Goal: Task Accomplishment & Management: Use online tool/utility

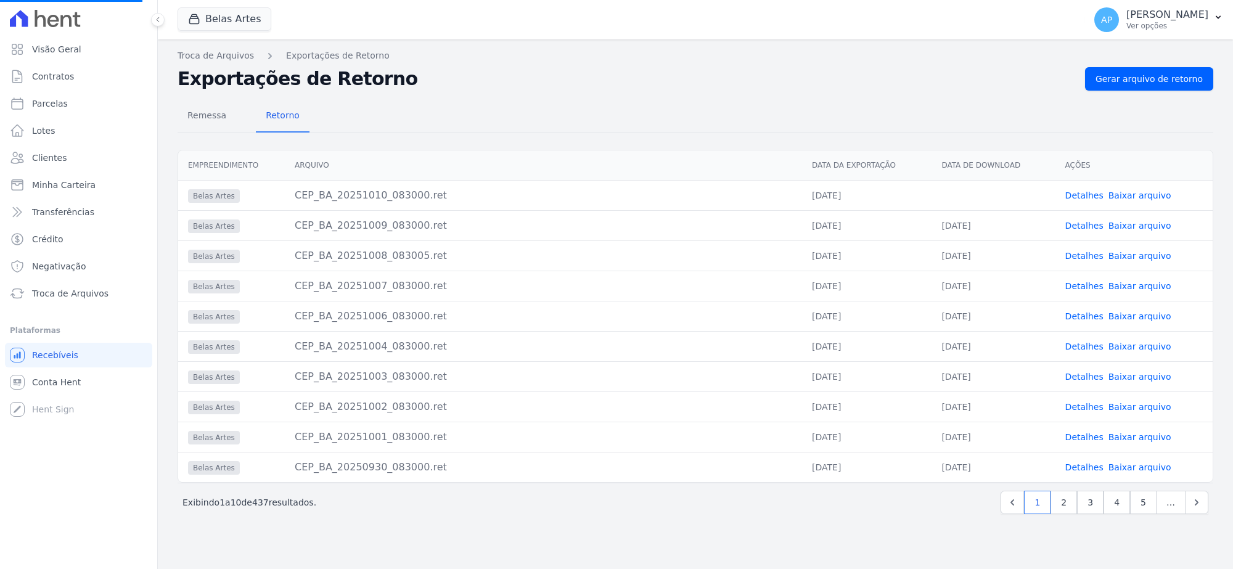
select select
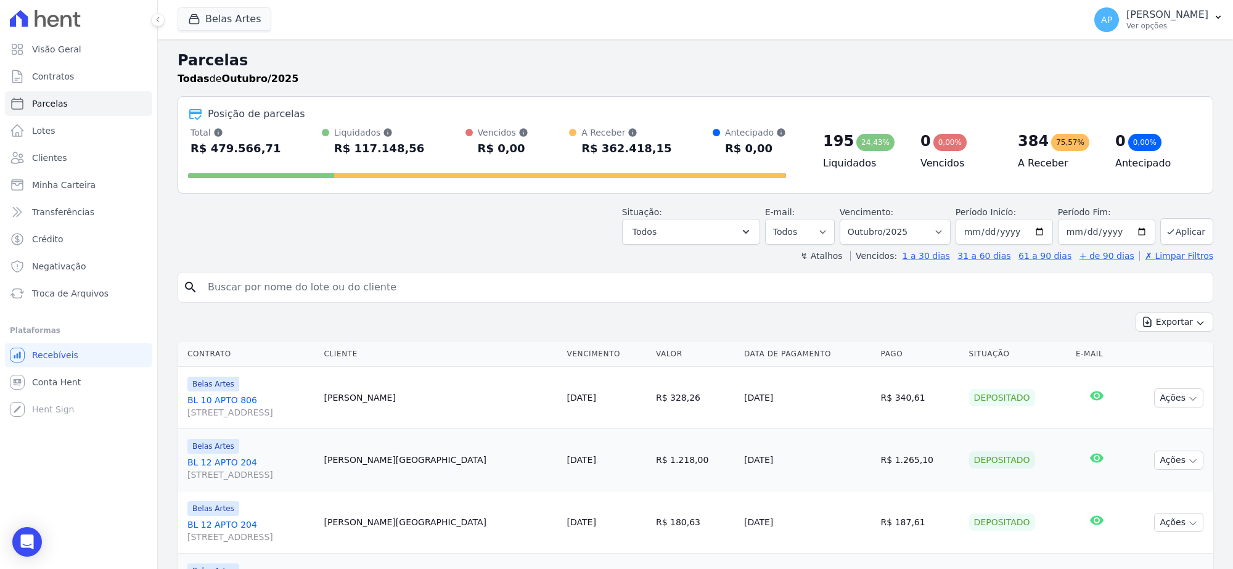
click at [278, 284] on input "search" at bounding box center [703, 287] width 1007 height 25
paste input "[PERSON_NAME]"
type input "[PERSON_NAME]"
select select
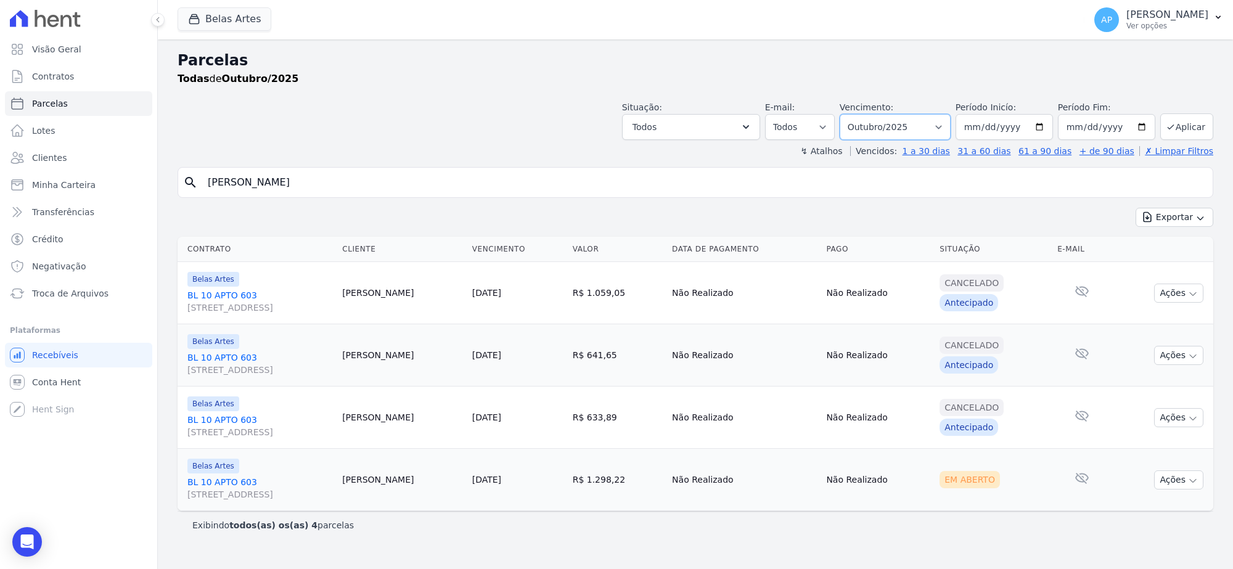
click at [922, 125] on select "[GEOGRAPHIC_DATA] por período ──────── Todos os meses Setembro/2022 Outubro/202…" at bounding box center [895, 127] width 111 height 26
select select "09/2025"
click at [855, 114] on select "[GEOGRAPHIC_DATA] por período ──────── Todos os meses Setembro/2022 Outubro/202…" at bounding box center [895, 127] width 111 height 26
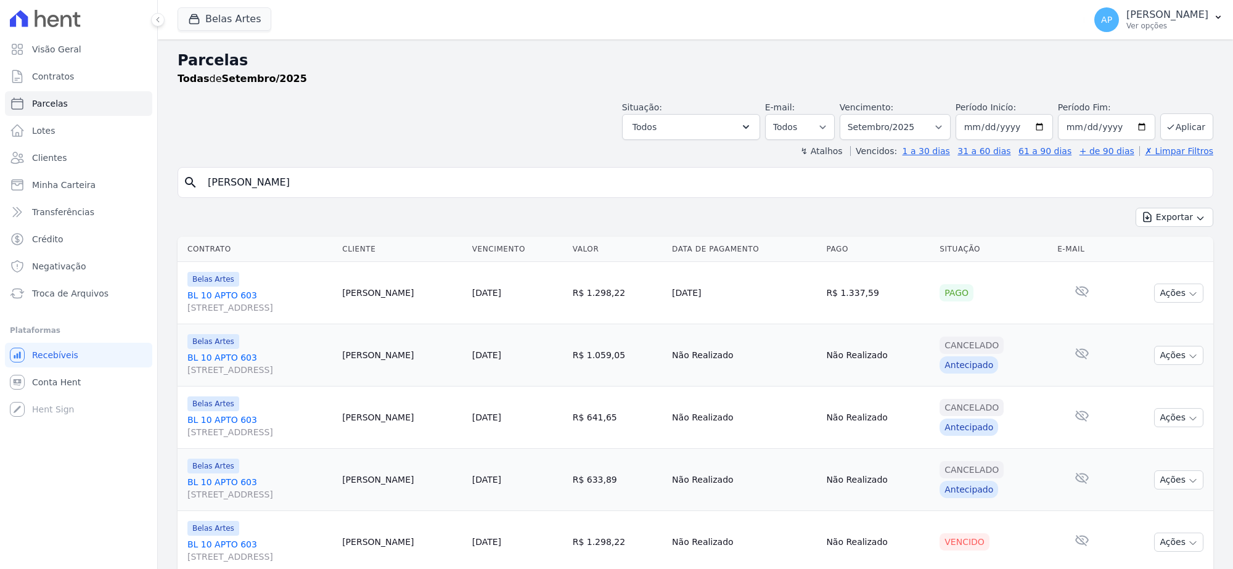
select select
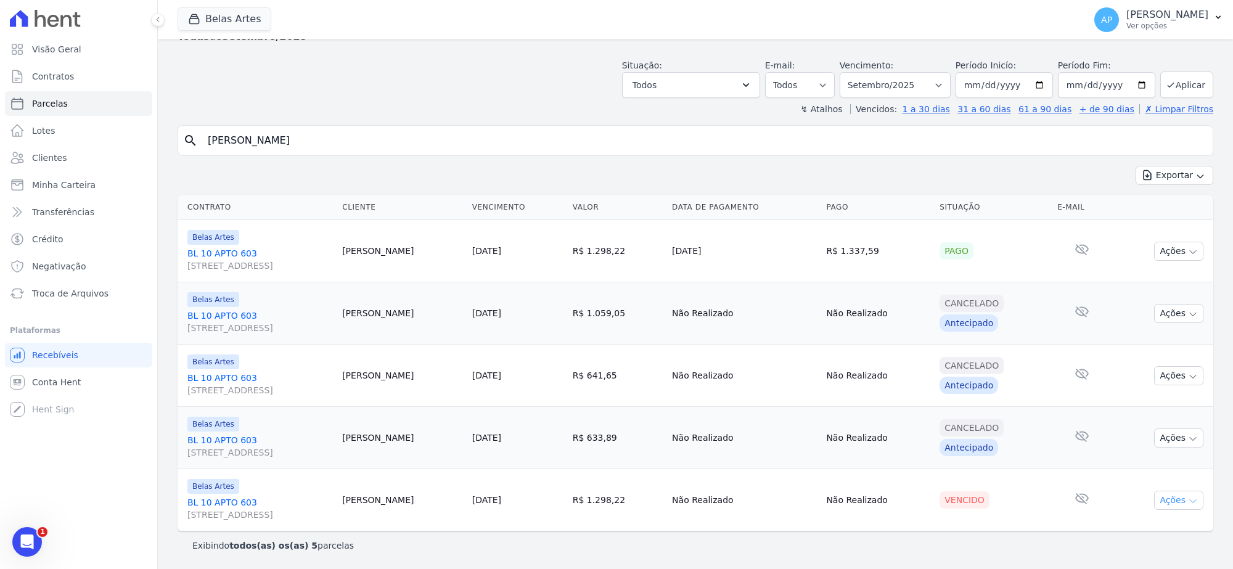
click at [1163, 497] on button "Ações" at bounding box center [1178, 500] width 49 height 19
click at [1132, 521] on link "Ver boleto" at bounding box center [1173, 527] width 118 height 23
click at [65, 293] on span "Troca de Arquivos" at bounding box center [70, 293] width 76 height 12
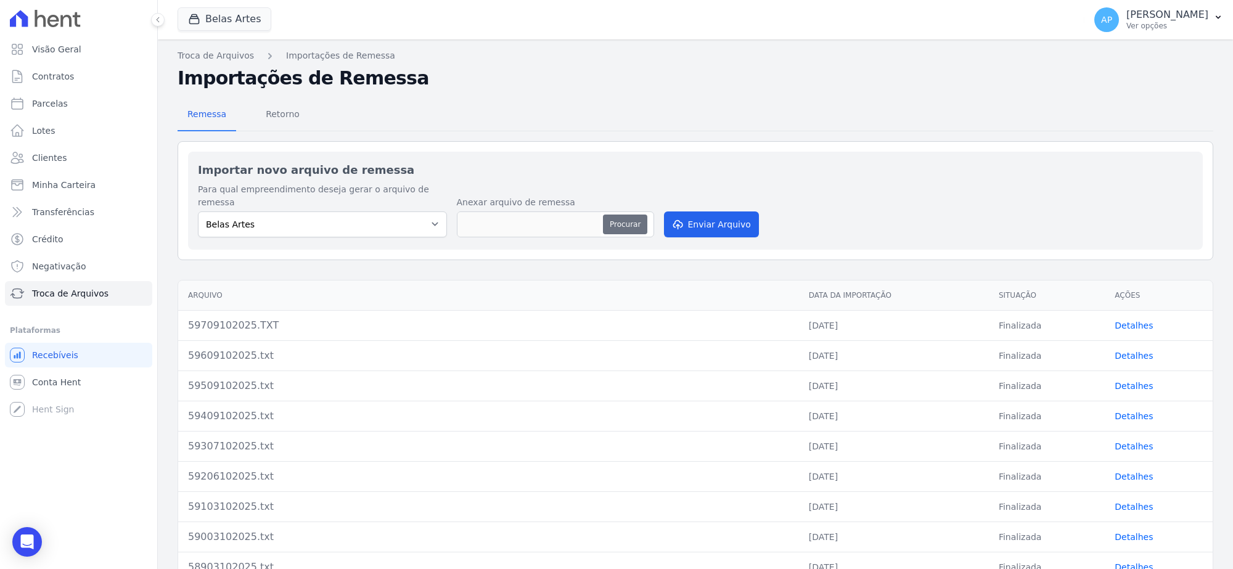
click at [608, 215] on button "Procurar" at bounding box center [625, 225] width 44 height 20
type input "59810102025.txt"
click at [681, 217] on button "Enviar Arquivo" at bounding box center [711, 224] width 95 height 26
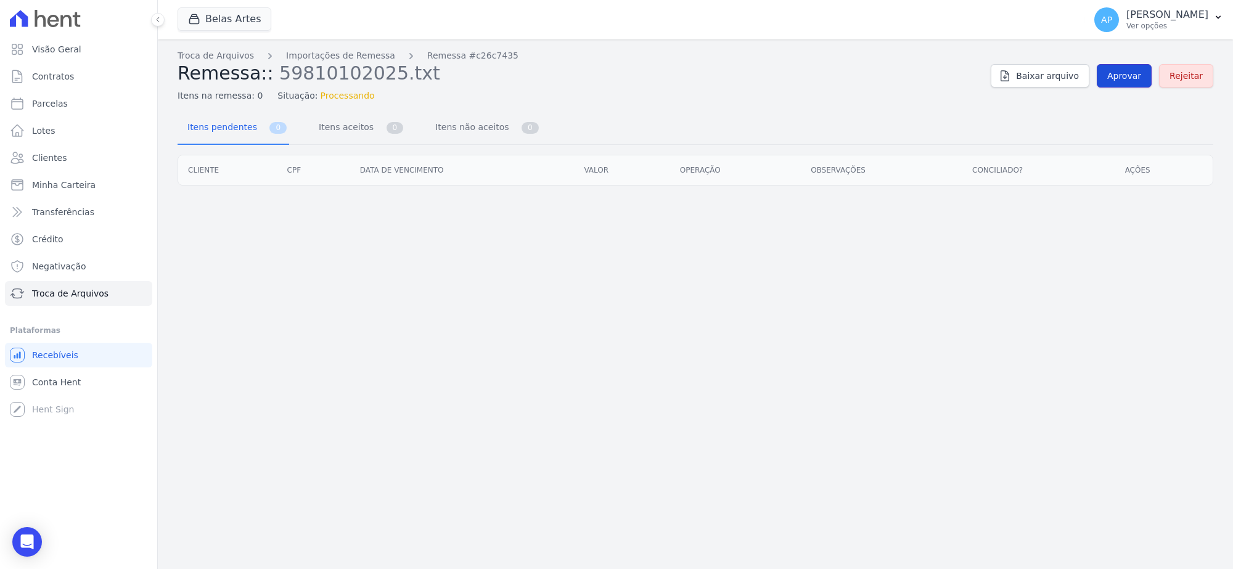
click at [1121, 72] on span "Aprovar" at bounding box center [1124, 76] width 34 height 12
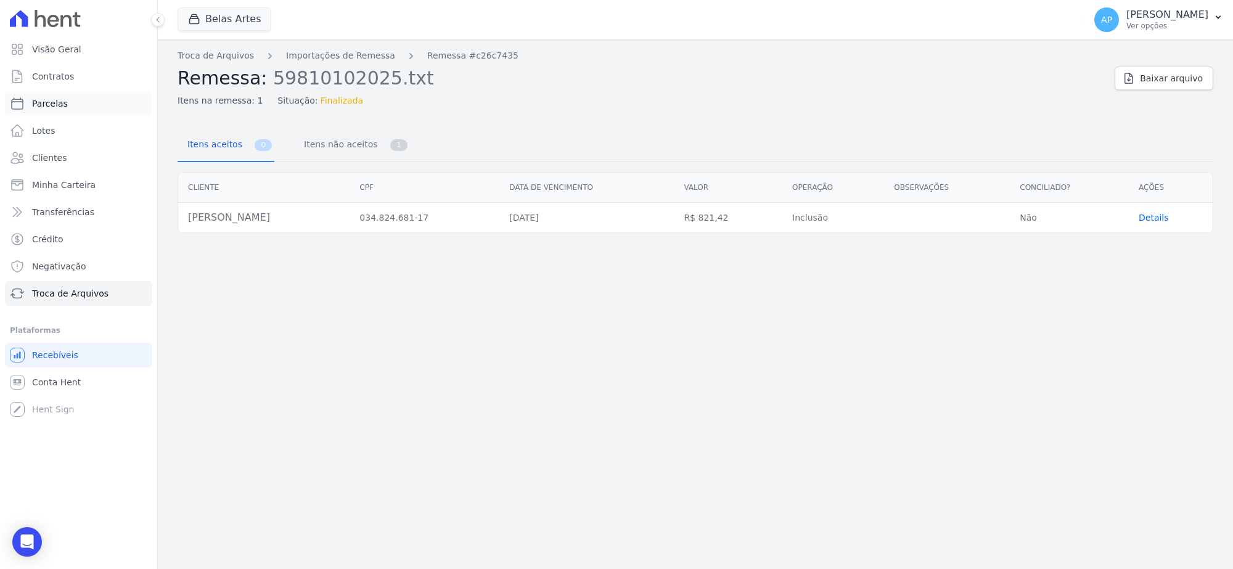
click at [72, 110] on link "Parcelas" at bounding box center [78, 103] width 147 height 25
select select
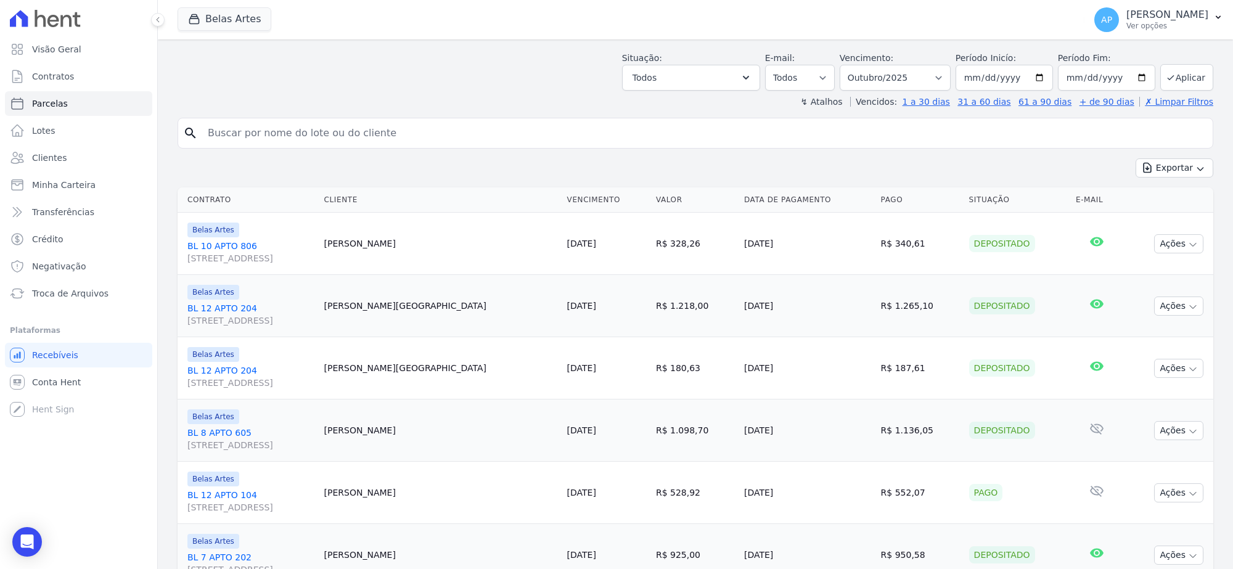
scroll to position [77, 0]
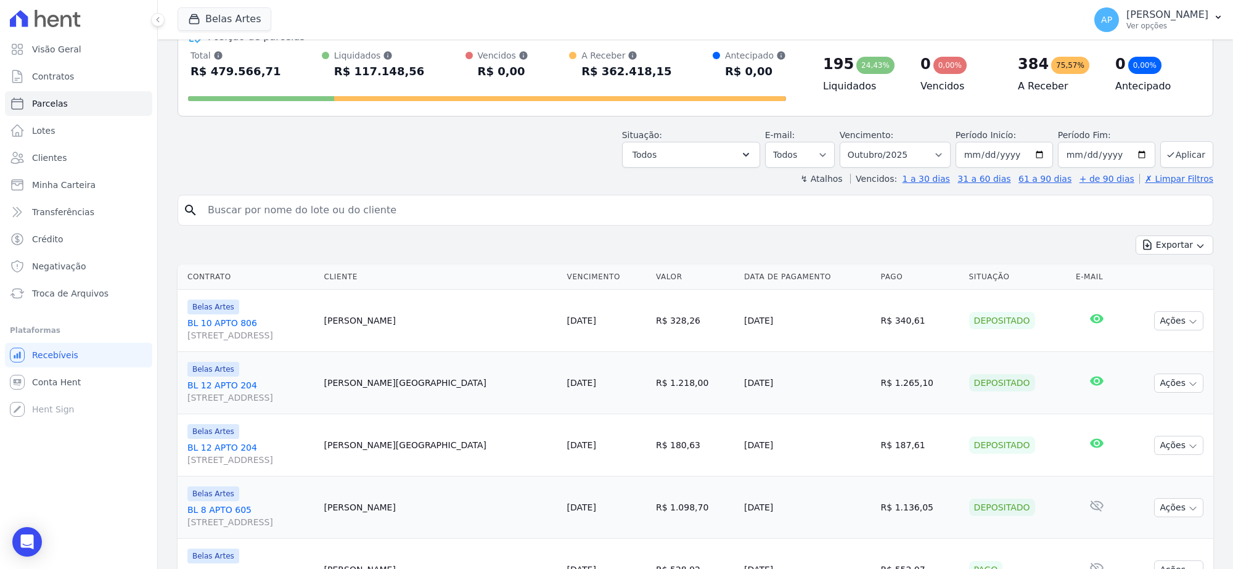
paste input "[PERSON_NAME]"
type input "[PERSON_NAME]"
select select
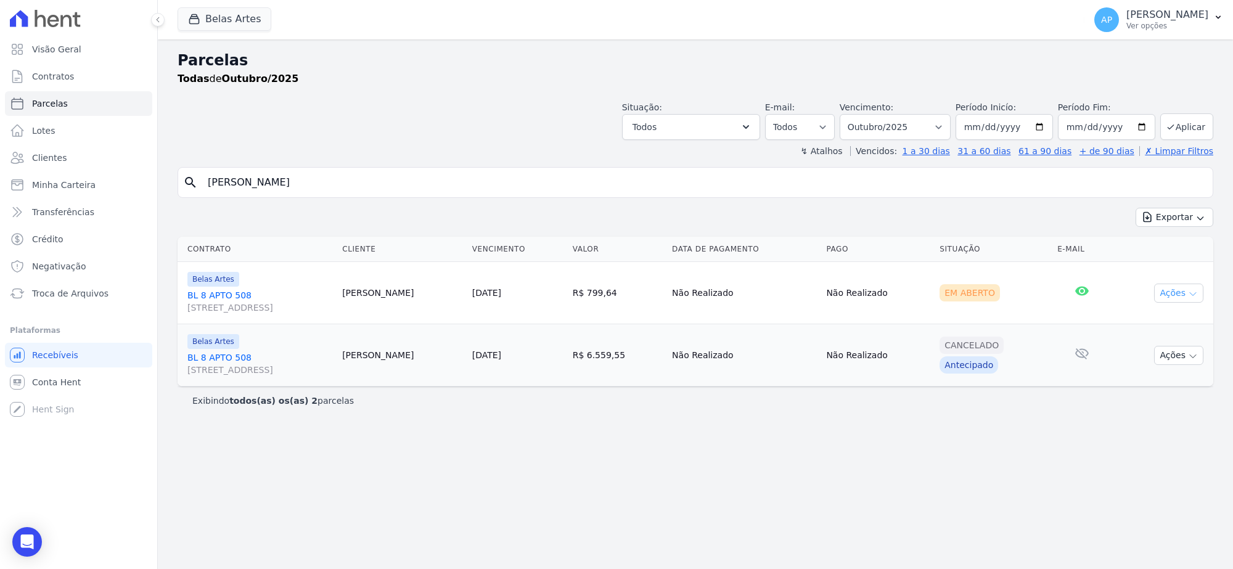
click at [1187, 293] on button "Ações" at bounding box center [1178, 293] width 49 height 19
click at [570, 453] on div "Parcelas Todas de Outubro/2025 Situação: Agendado Em Aberto Pago Processando Ca…" at bounding box center [695, 303] width 1075 height 529
click at [51, 384] on span "Conta Hent" at bounding box center [56, 382] width 49 height 12
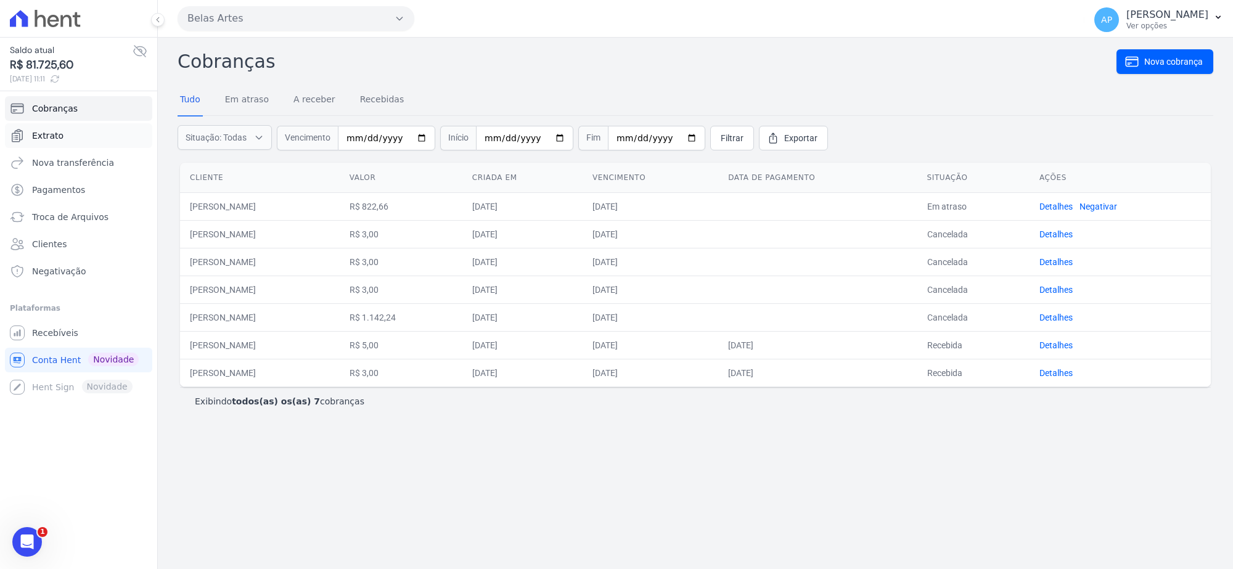
click at [62, 136] on link "Extrato" at bounding box center [78, 135] width 147 height 25
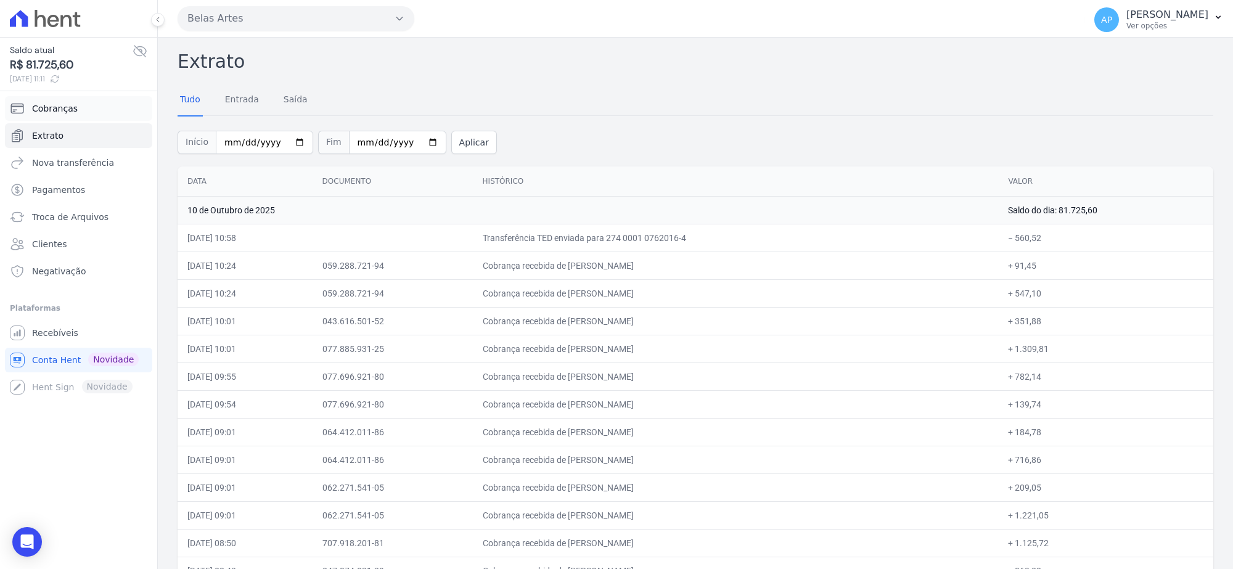
click at [59, 108] on span "Cobranças" at bounding box center [55, 108] width 46 height 12
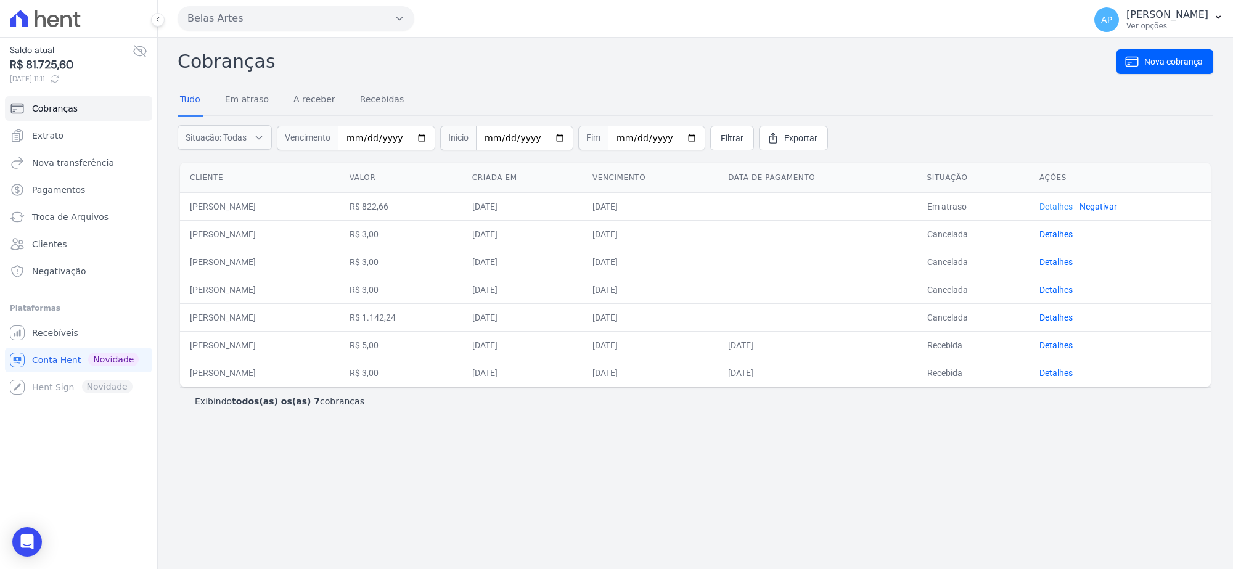
click at [1073, 210] on link "Detalhes" at bounding box center [1055, 207] width 33 height 10
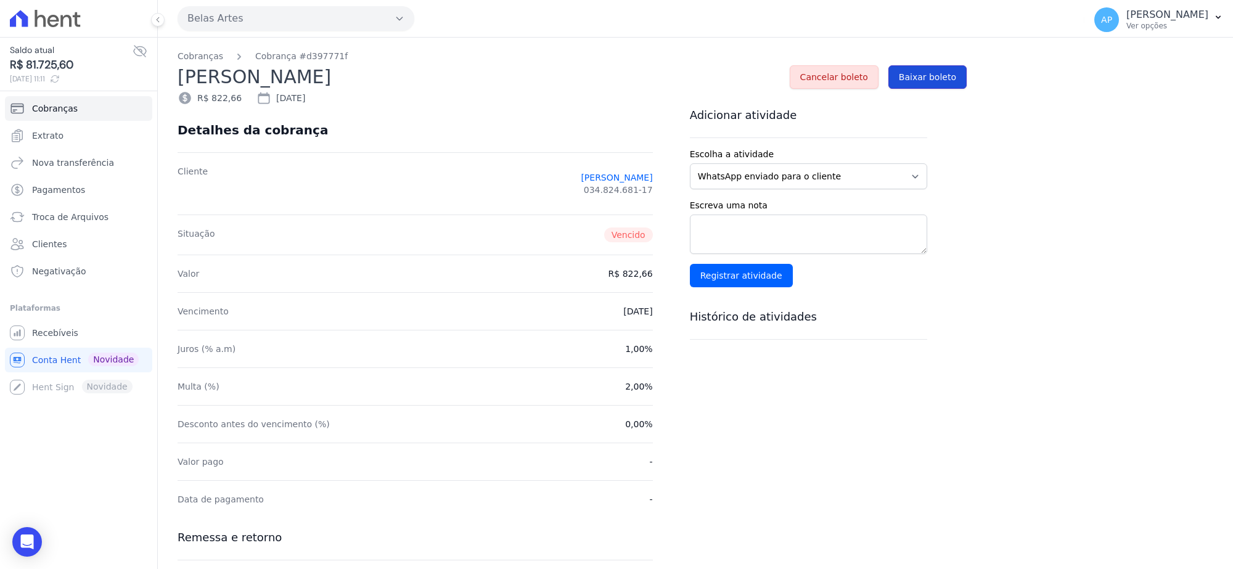
click at [916, 79] on span "Baixar boleto" at bounding box center [927, 77] width 57 height 12
click at [836, 75] on span "Cancelar boleto" at bounding box center [834, 77] width 68 height 12
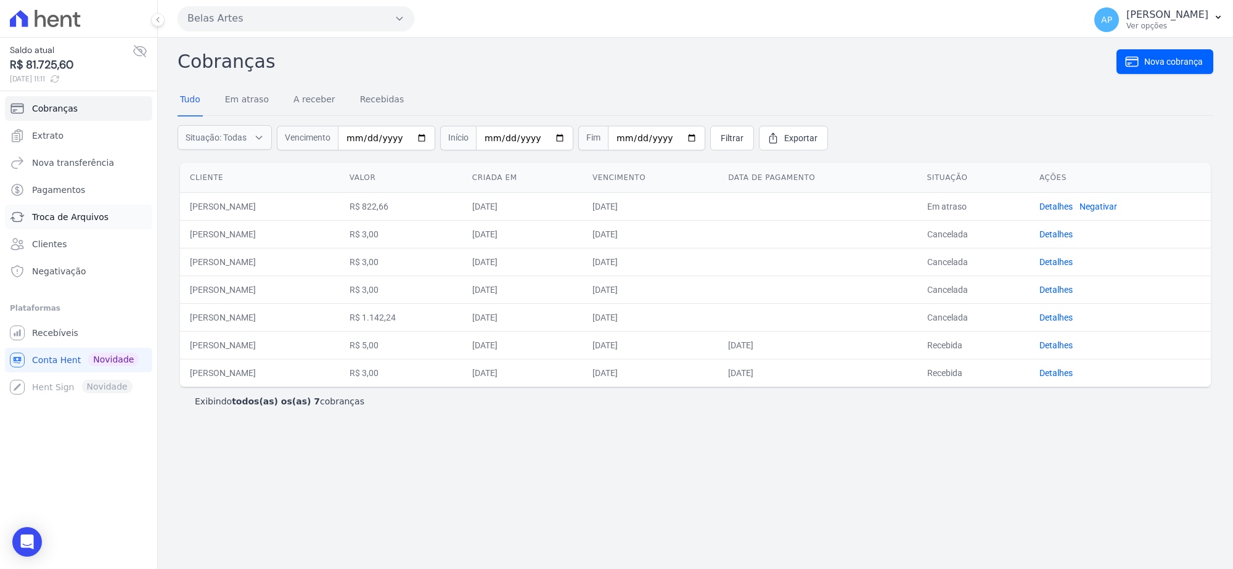
click at [63, 211] on span "Troca de Arquivos" at bounding box center [70, 217] width 76 height 12
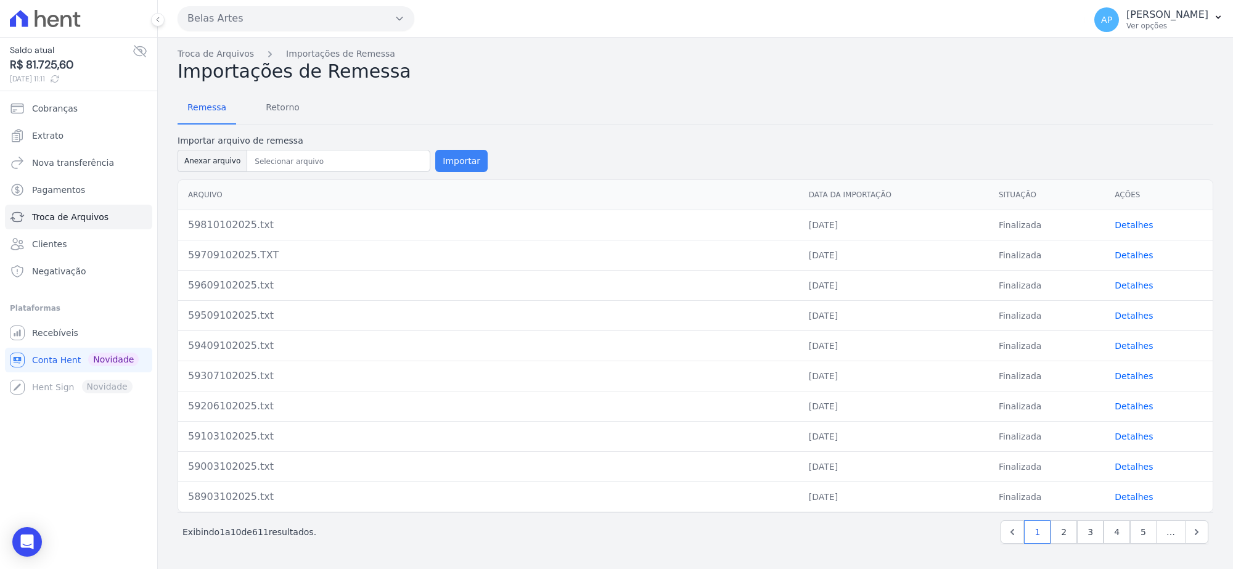
click at [451, 154] on button "Importar" at bounding box center [461, 161] width 52 height 22
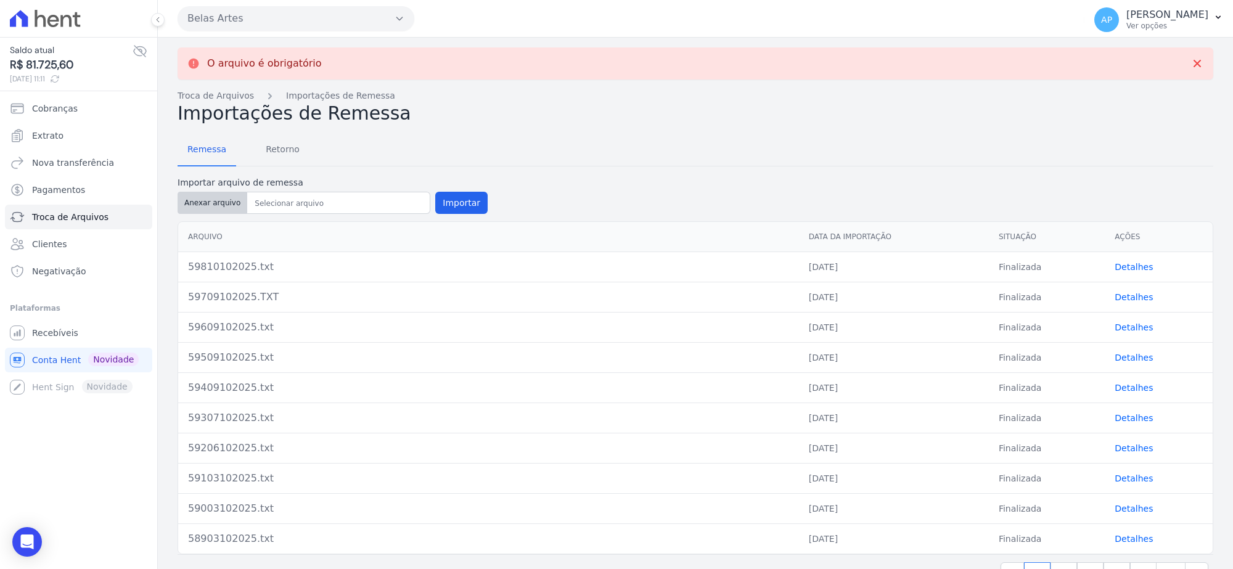
click at [217, 202] on button "Anexar arquivo" at bounding box center [213, 203] width 70 height 22
type input "59910102025.txt"
click at [456, 202] on button "Importar" at bounding box center [461, 203] width 52 height 22
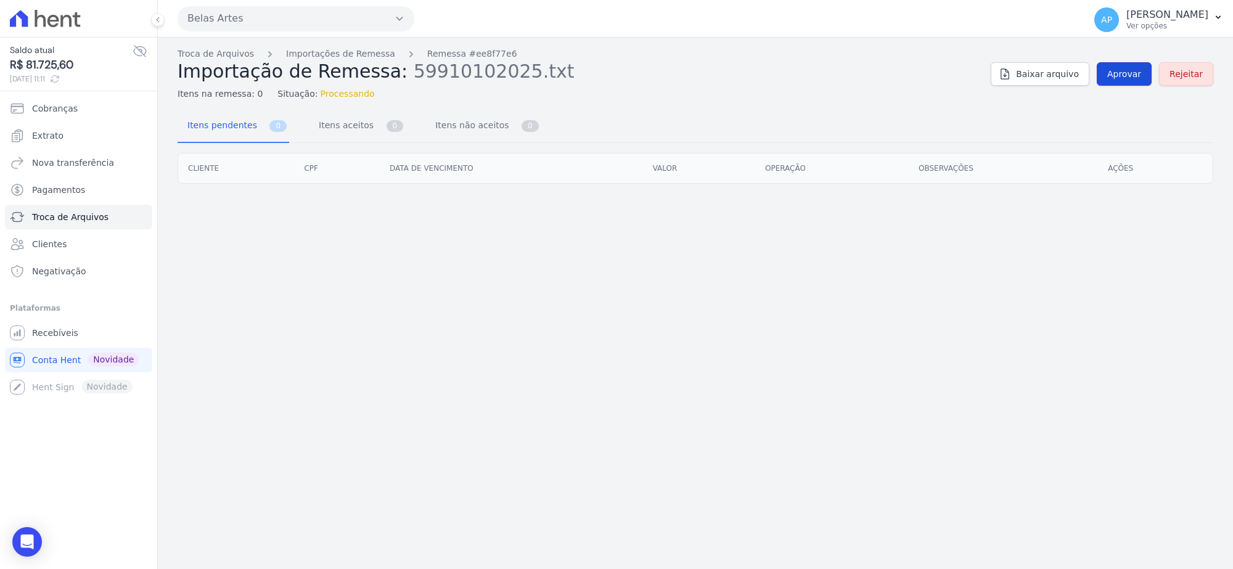
click at [1128, 78] on span "Aprovar" at bounding box center [1124, 74] width 34 height 12
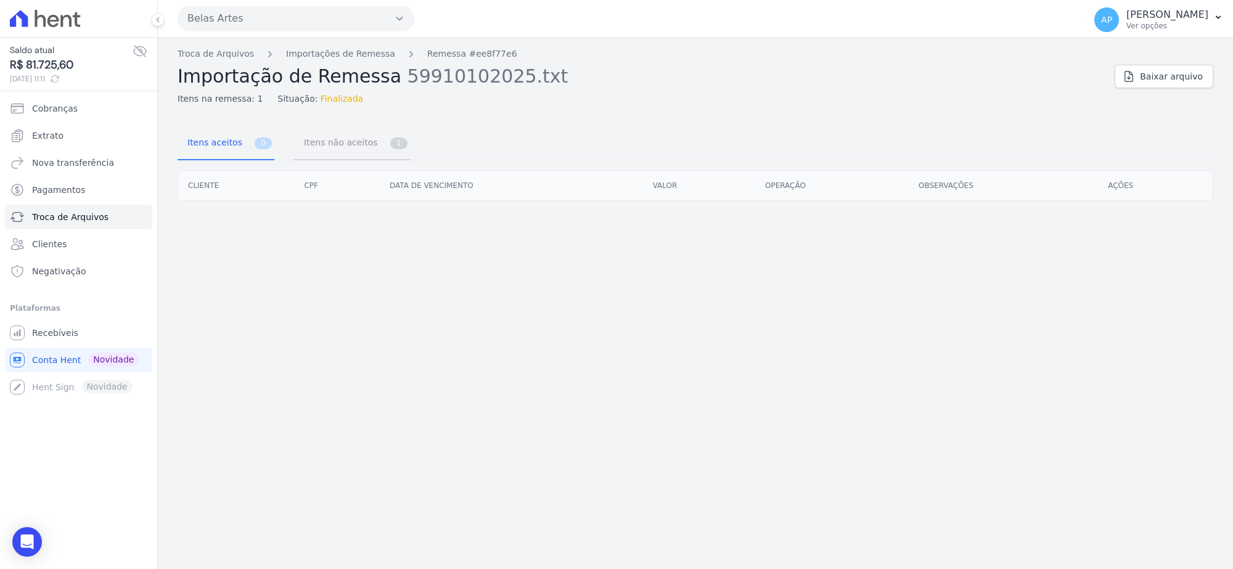
click at [390, 144] on span "1" at bounding box center [398, 143] width 17 height 12
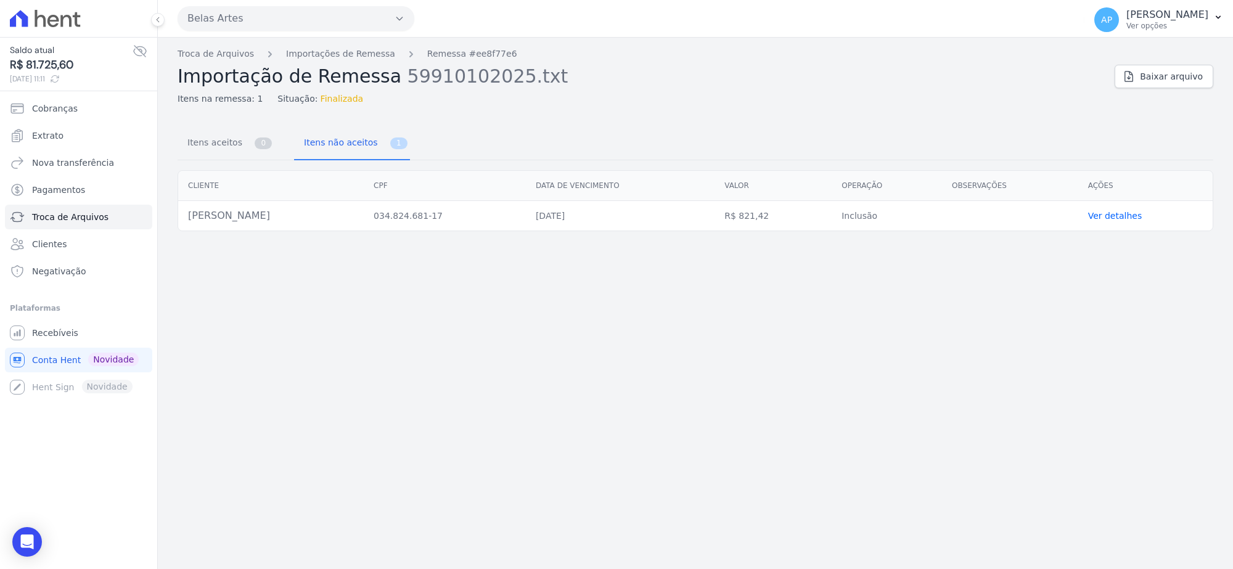
click at [1114, 216] on link "Ver detalhes" at bounding box center [1115, 216] width 54 height 10
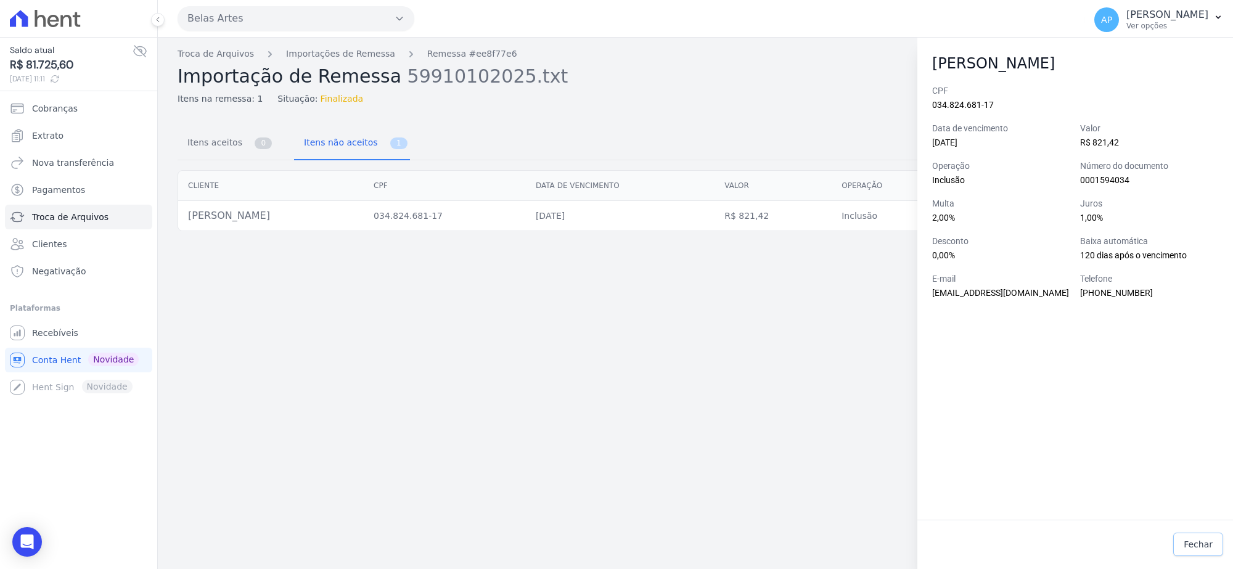
click at [1188, 552] on link "Fechar" at bounding box center [1198, 544] width 50 height 23
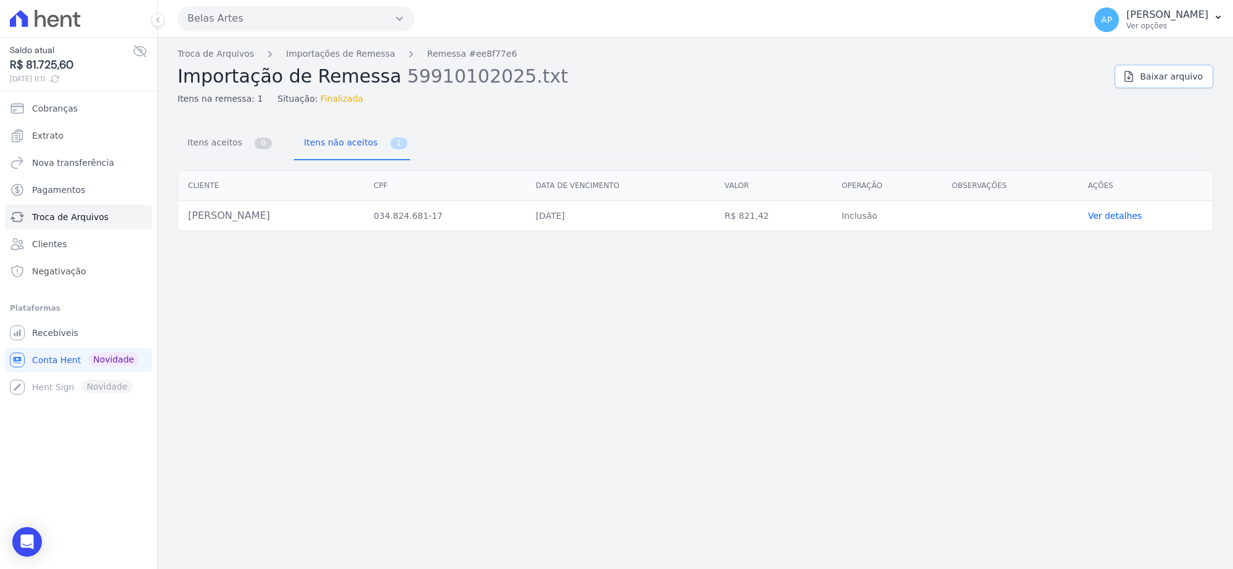
click at [1175, 79] on span "Baixar arquivo" at bounding box center [1171, 76] width 63 height 12
click at [676, 371] on div "Troca de Arquivos Importações de Remessa Remessa #ee8f77e6 Importação de Remess…" at bounding box center [695, 303] width 1075 height 531
click at [342, 145] on span "Itens não aceitos" at bounding box center [337, 142] width 83 height 25
click at [1111, 208] on td "Ver detalhes" at bounding box center [1145, 216] width 134 height 30
click at [1109, 213] on link "Ver detalhes" at bounding box center [1115, 216] width 54 height 10
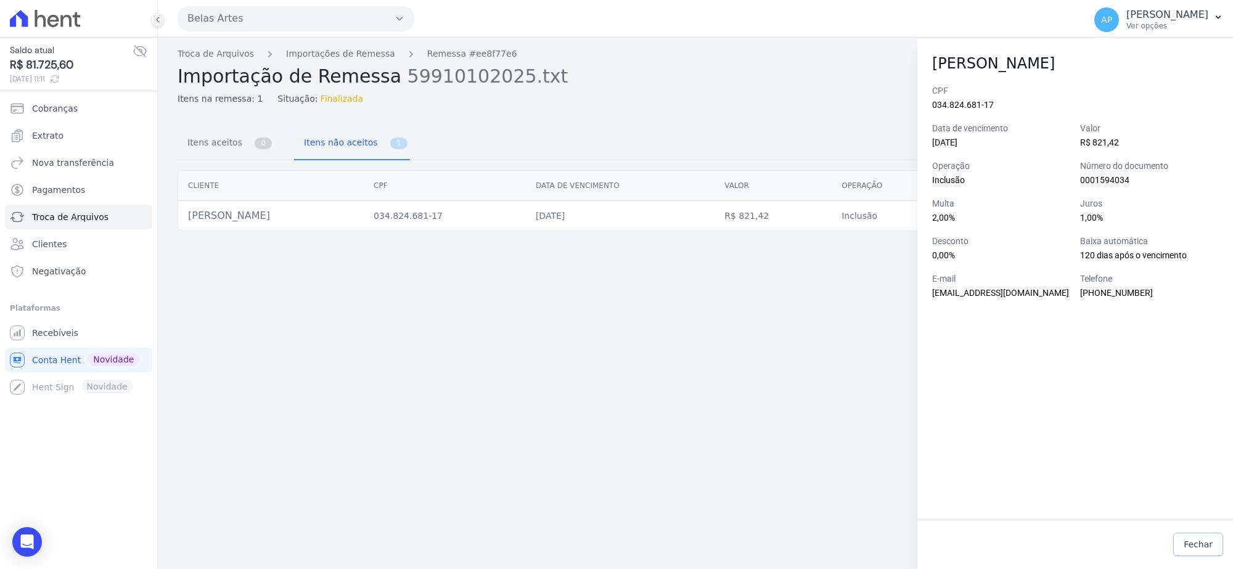
click at [1193, 544] on span "Fechar" at bounding box center [1197, 544] width 29 height 12
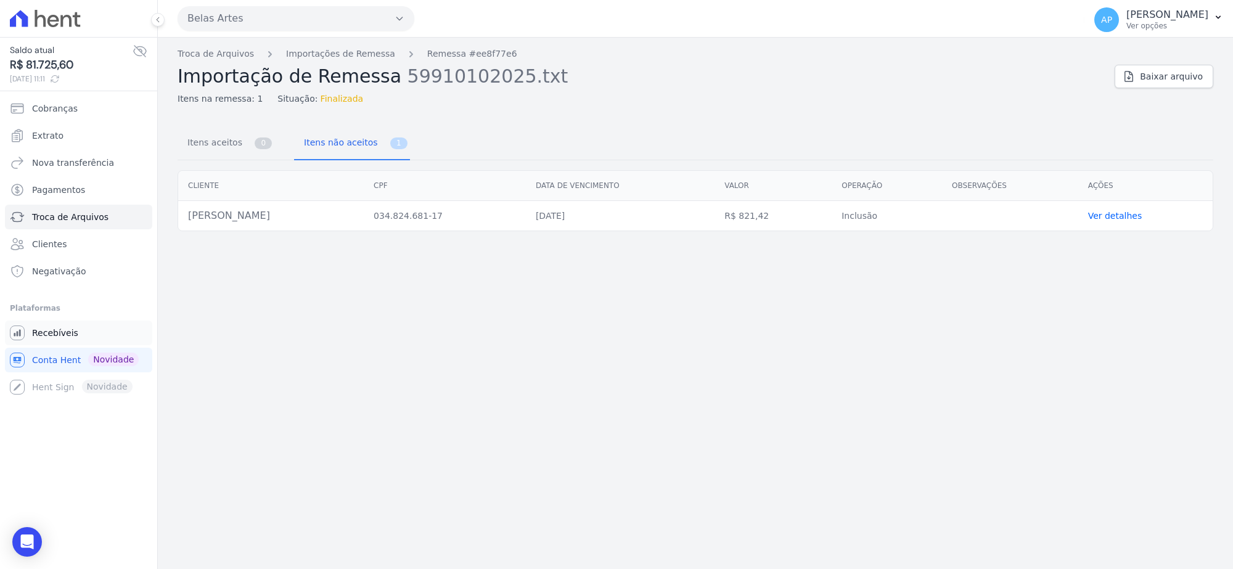
click at [74, 330] on link "Recebíveis" at bounding box center [78, 333] width 147 height 25
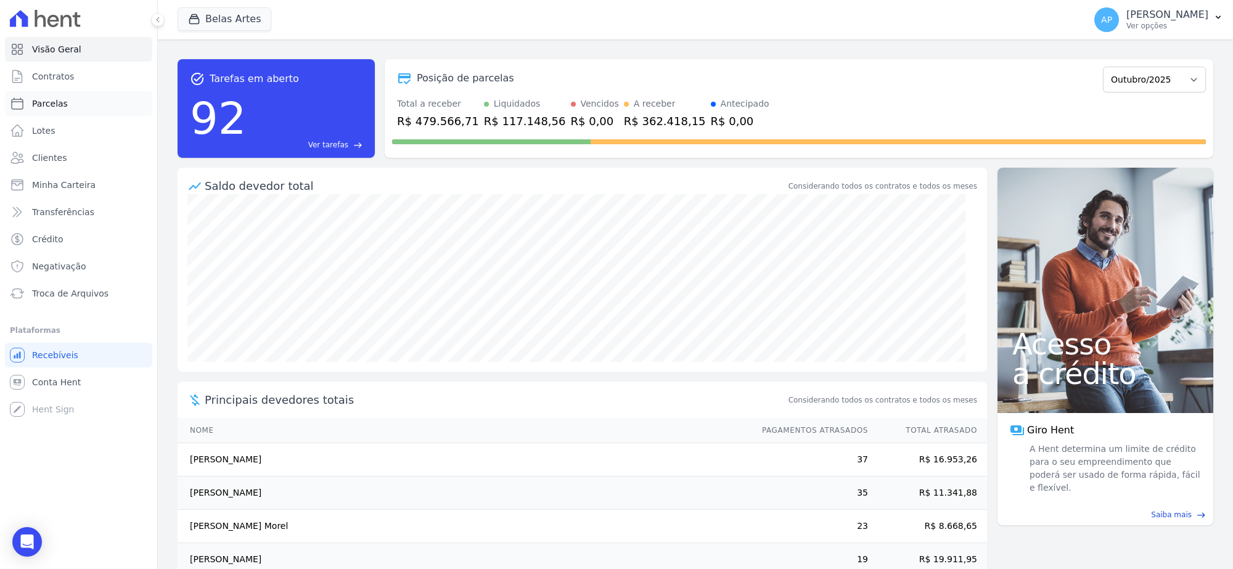
click at [50, 108] on span "Parcelas" at bounding box center [50, 103] width 36 height 12
select select
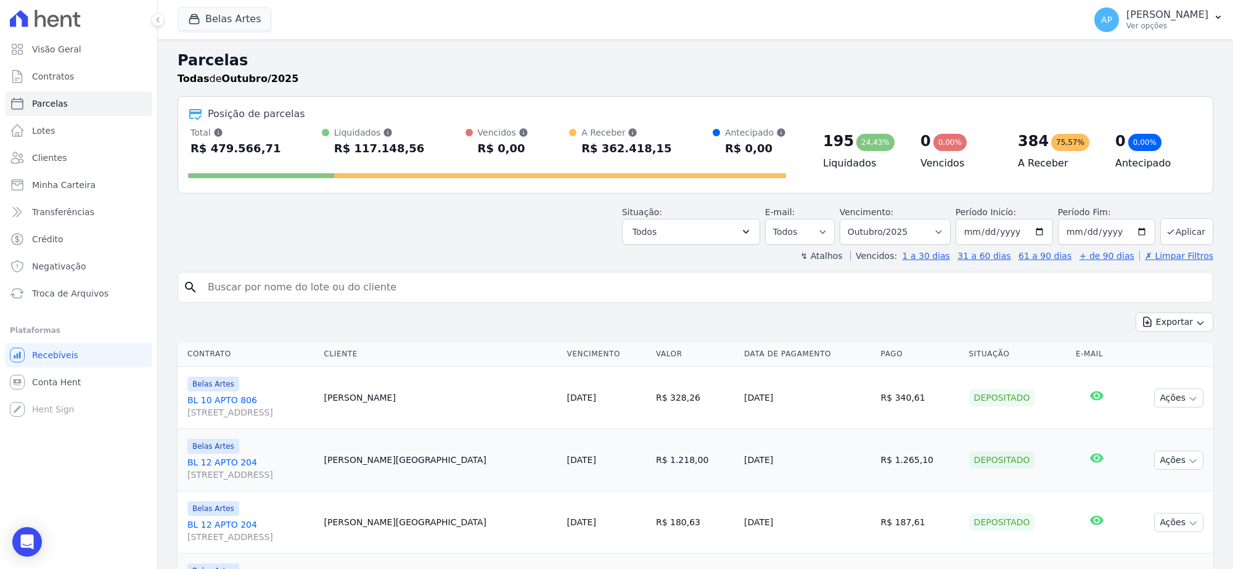
click at [396, 292] on input "search" at bounding box center [703, 287] width 1007 height 25
paste input "[PERSON_NAME]"
type input "[PERSON_NAME]"
select select
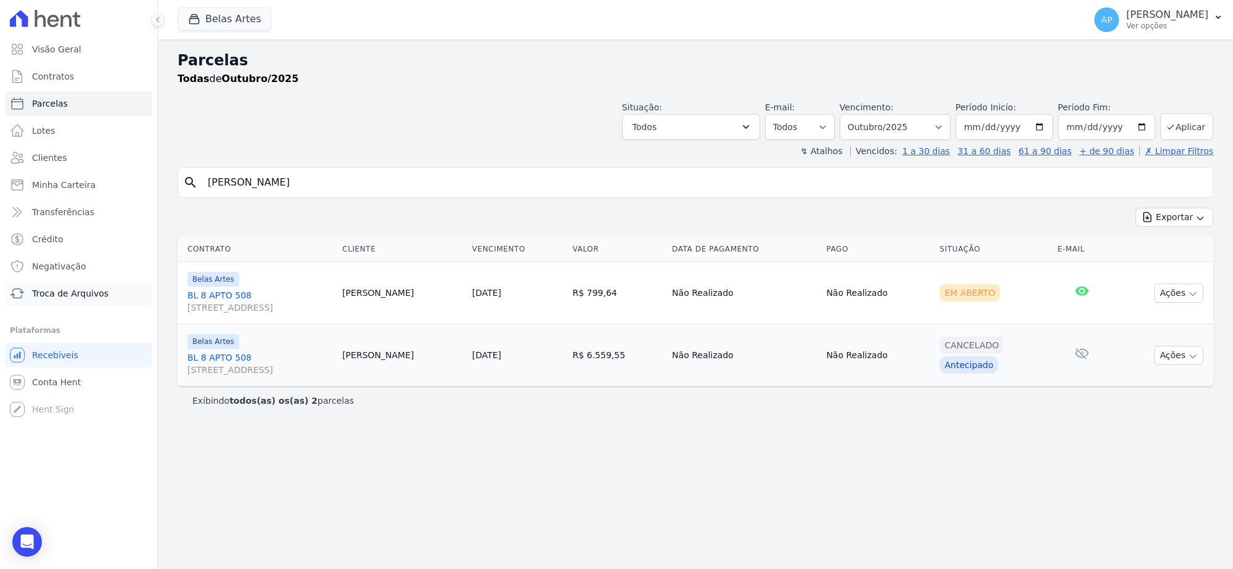
click at [39, 298] on span "Troca de Arquivos" at bounding box center [70, 293] width 76 height 12
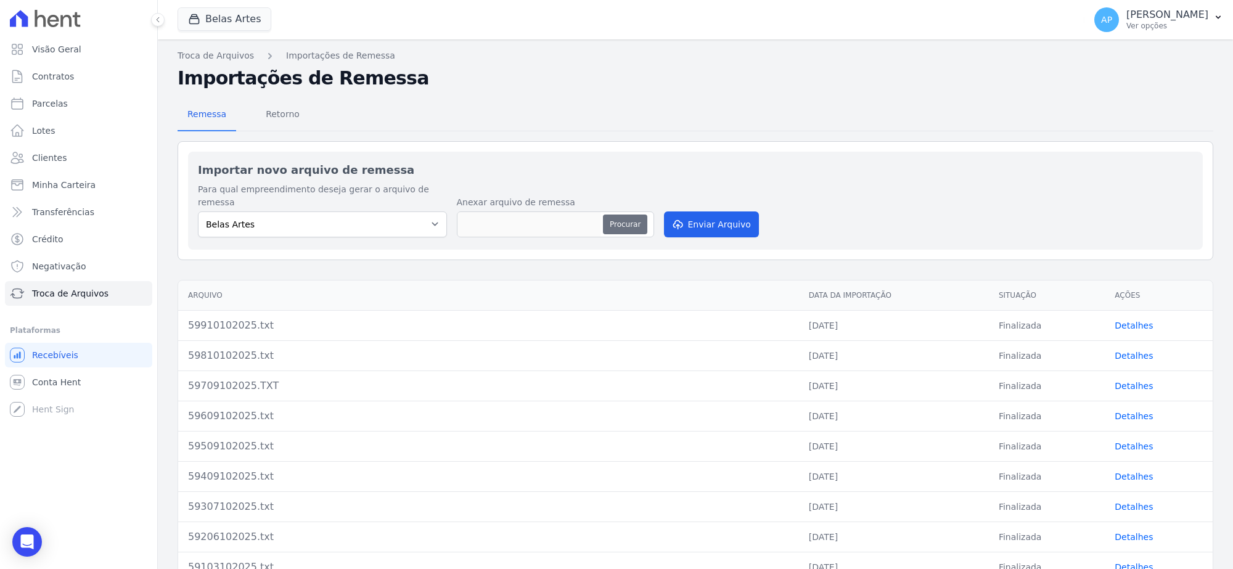
click at [614, 218] on button "Procurar" at bounding box center [625, 225] width 44 height 20
type input "59910102025.txt"
click at [743, 216] on button "Enviar Arquivo" at bounding box center [711, 224] width 95 height 26
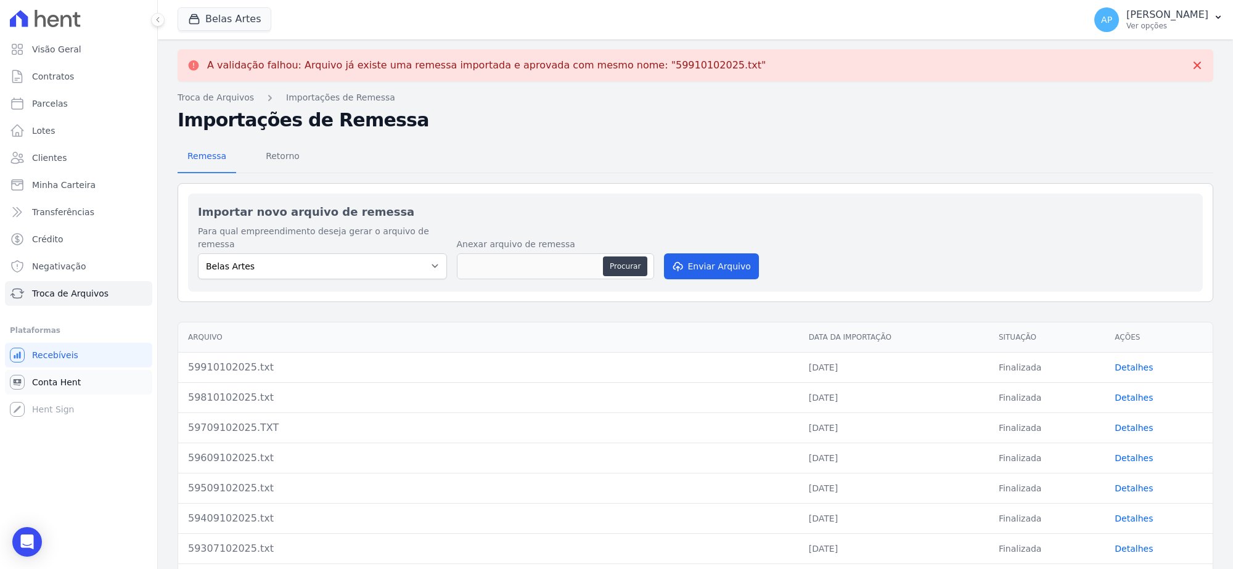
click at [88, 383] on link "Conta Hent" at bounding box center [78, 382] width 147 height 25
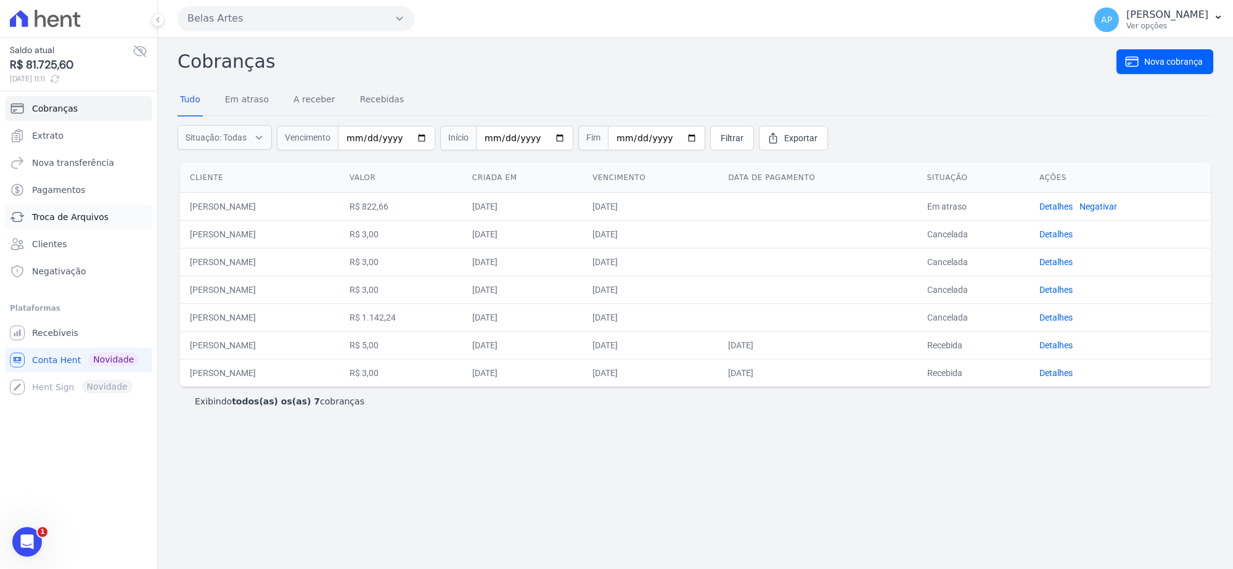
click at [74, 222] on span "Troca de Arquivos" at bounding box center [70, 217] width 76 height 12
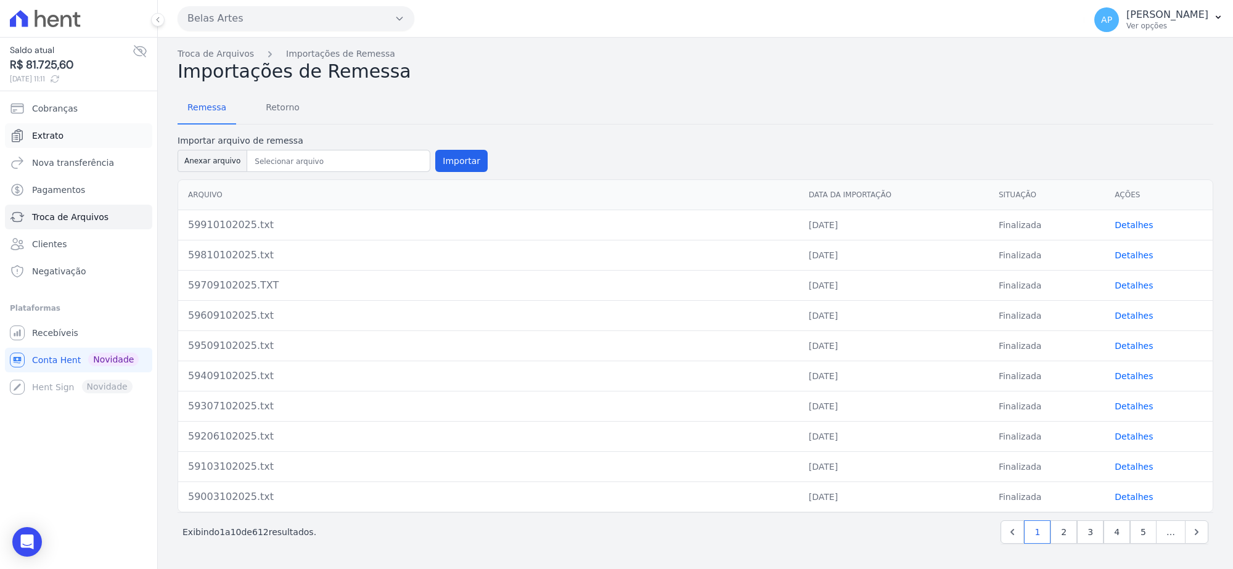
click at [40, 140] on span "Extrato" at bounding box center [47, 135] width 31 height 12
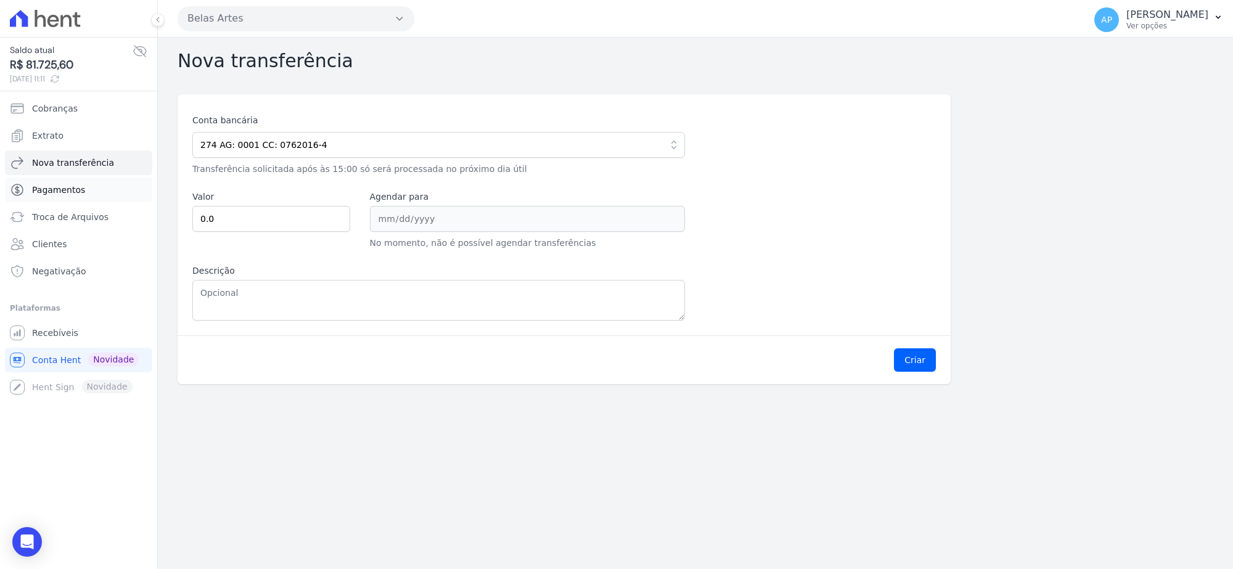
click at [94, 189] on link "Pagamentos" at bounding box center [78, 190] width 147 height 25
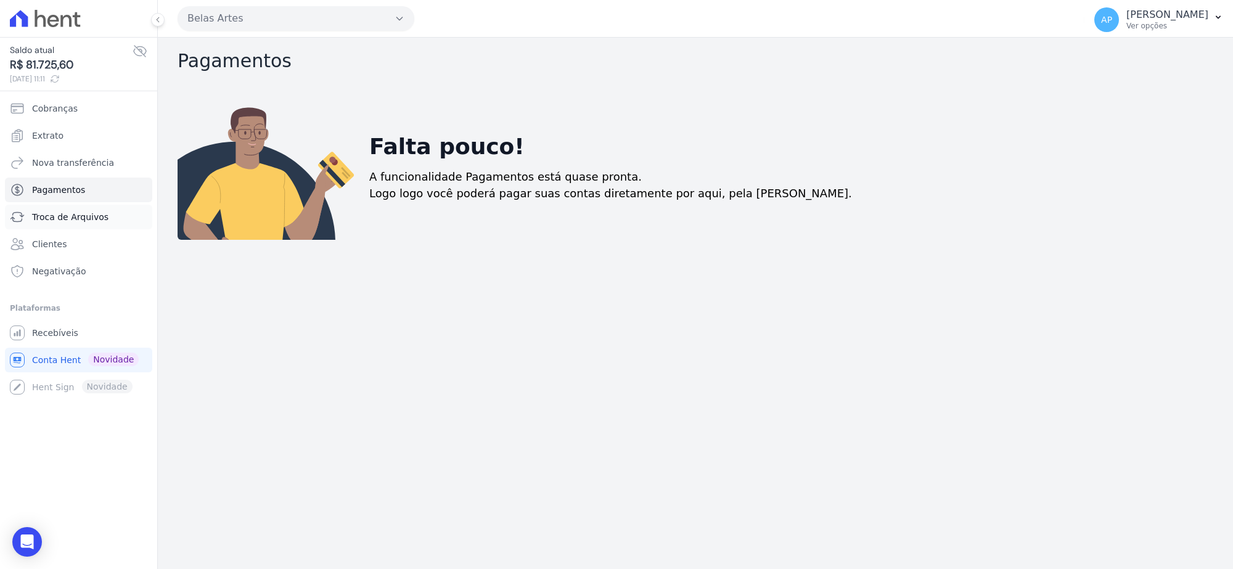
click at [89, 213] on span "Troca de Arquivos" at bounding box center [70, 217] width 76 height 12
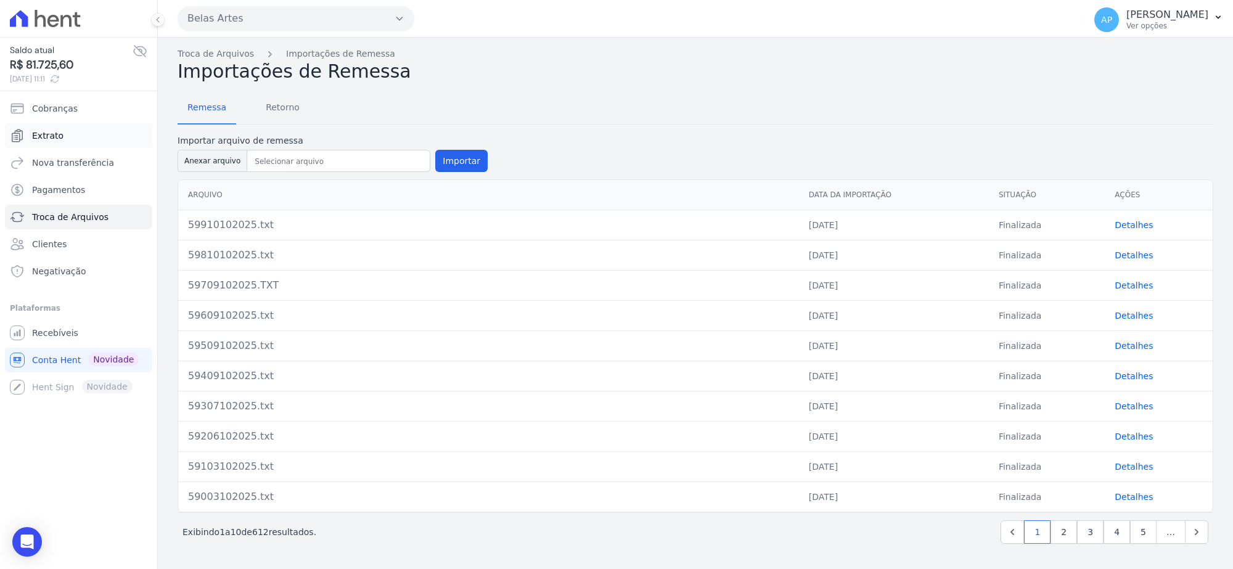
click at [47, 137] on span "Extrato" at bounding box center [47, 135] width 31 height 12
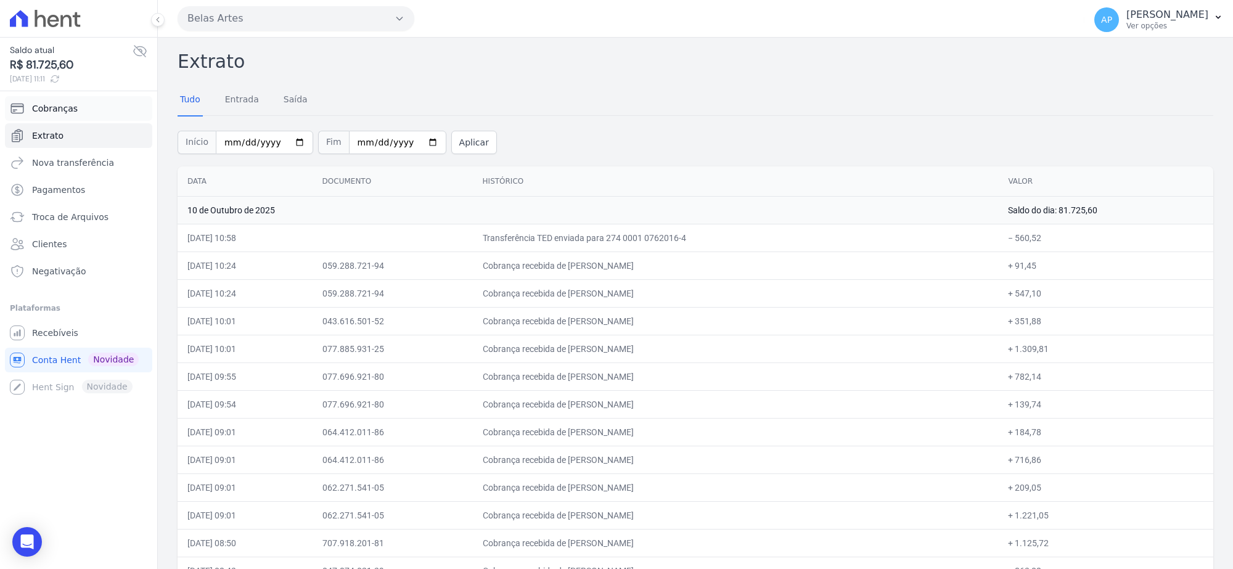
click at [47, 105] on span "Cobranças" at bounding box center [55, 108] width 46 height 12
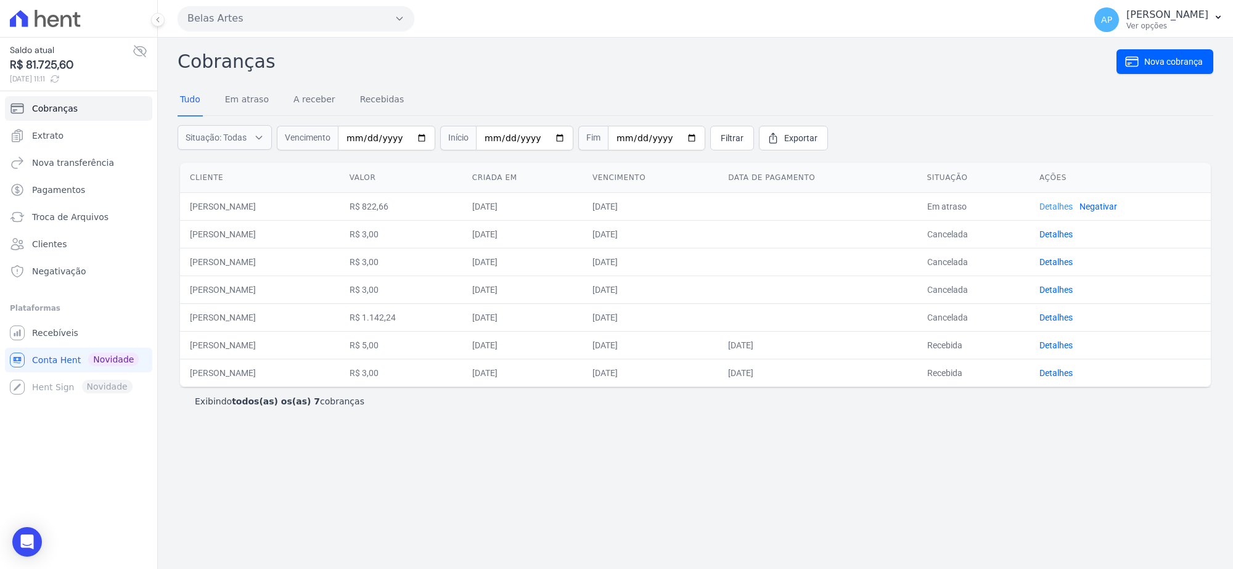
click at [1073, 207] on link "Detalhes" at bounding box center [1055, 207] width 33 height 10
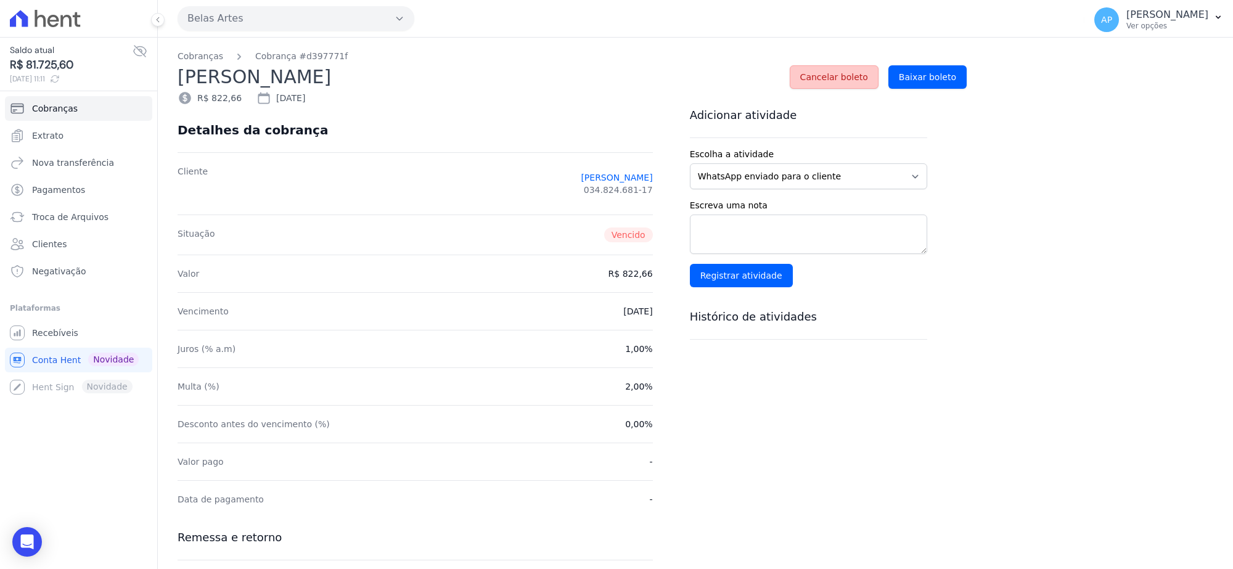
click at [846, 73] on span "Cancelar boleto" at bounding box center [834, 77] width 68 height 12
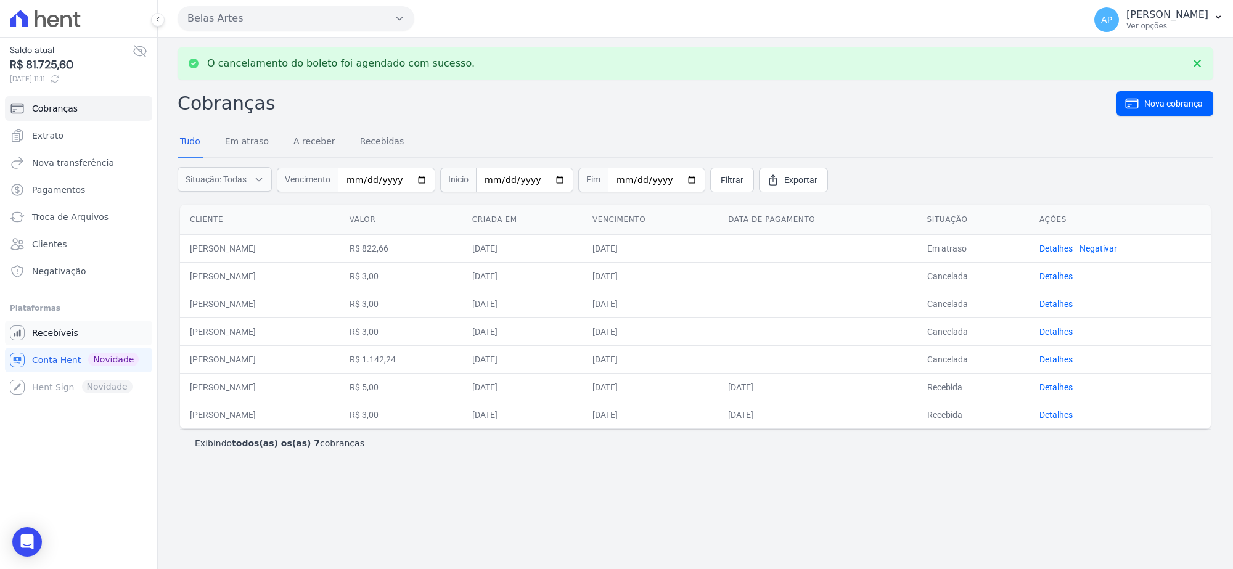
click at [50, 335] on span "Recebíveis" at bounding box center [55, 333] width 46 height 12
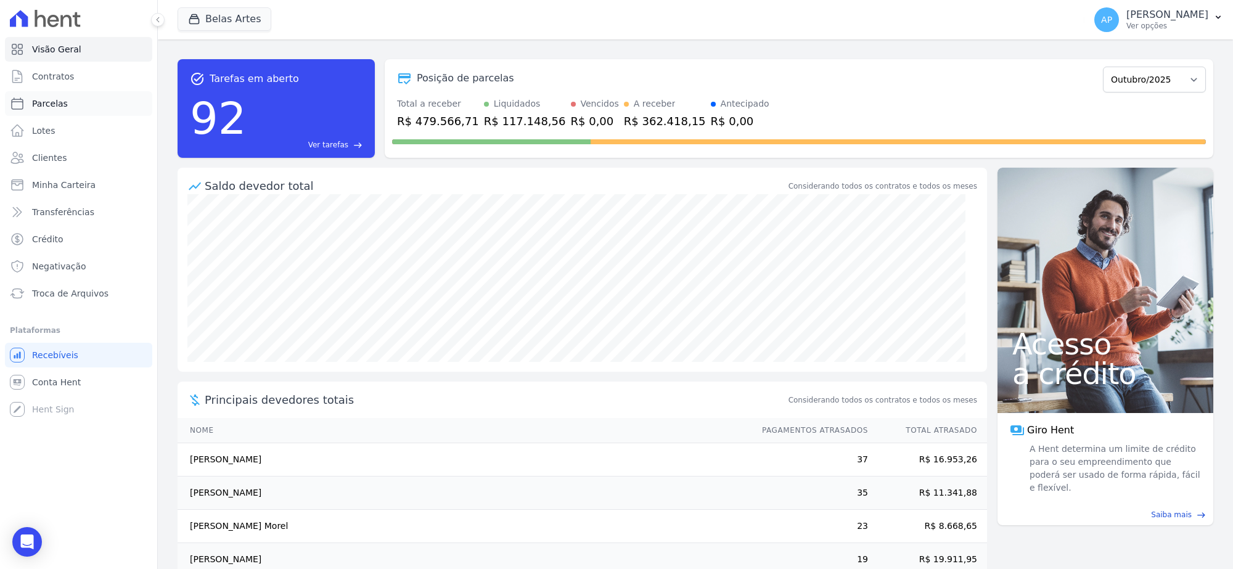
click at [60, 105] on span "Parcelas" at bounding box center [50, 103] width 36 height 12
select select
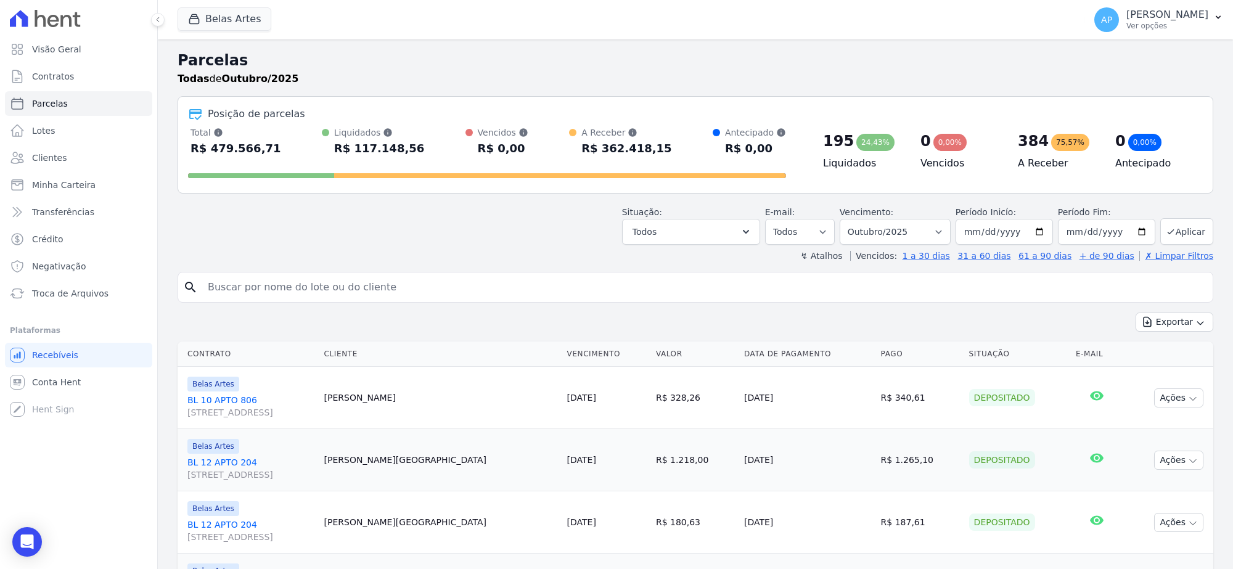
click at [377, 272] on div "search" at bounding box center [696, 287] width 1036 height 31
click at [367, 284] on input "search" at bounding box center [703, 287] width 1007 height 25
paste input "[PERSON_NAME]"
type input "[PERSON_NAME]"
select select
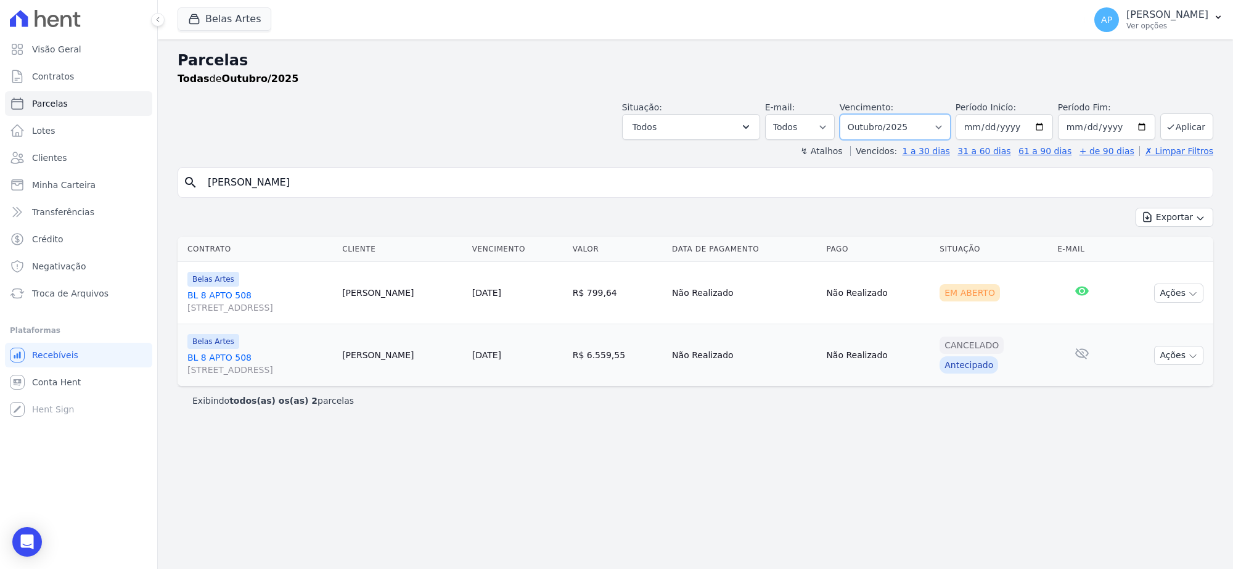
click at [889, 134] on select "[GEOGRAPHIC_DATA] por período ──────── Todos os meses Setembro/2022 Outubro/202…" at bounding box center [895, 127] width 111 height 26
select select "09/2025"
click at [855, 114] on select "[GEOGRAPHIC_DATA] por período ──────── Todos os meses Setembro/2022 Outubro/202…" at bounding box center [895, 127] width 111 height 26
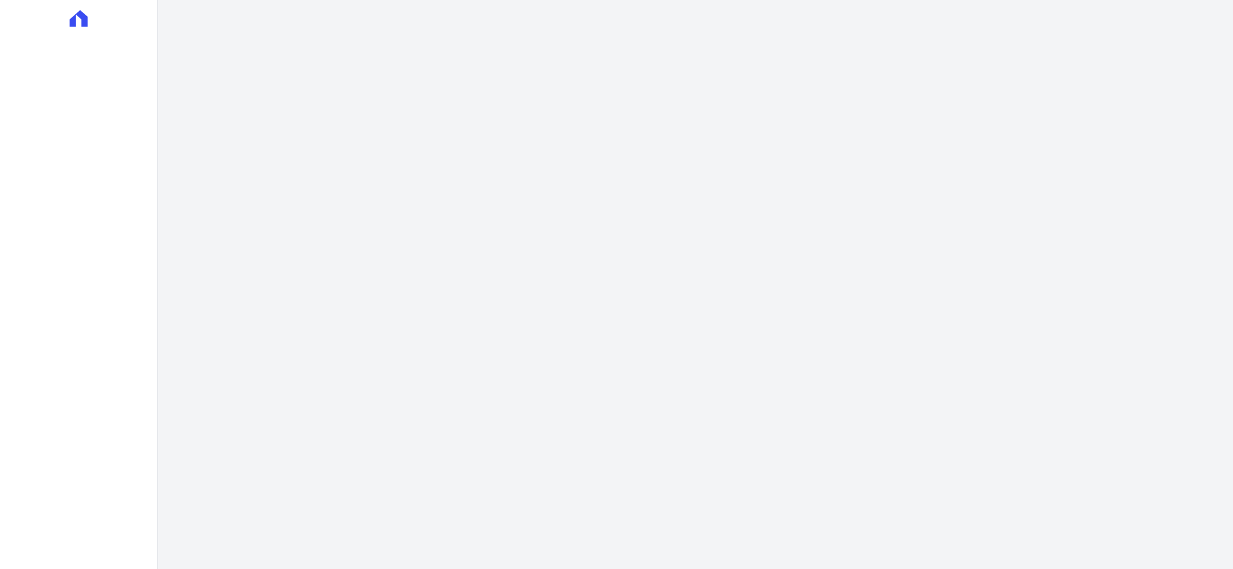
select select
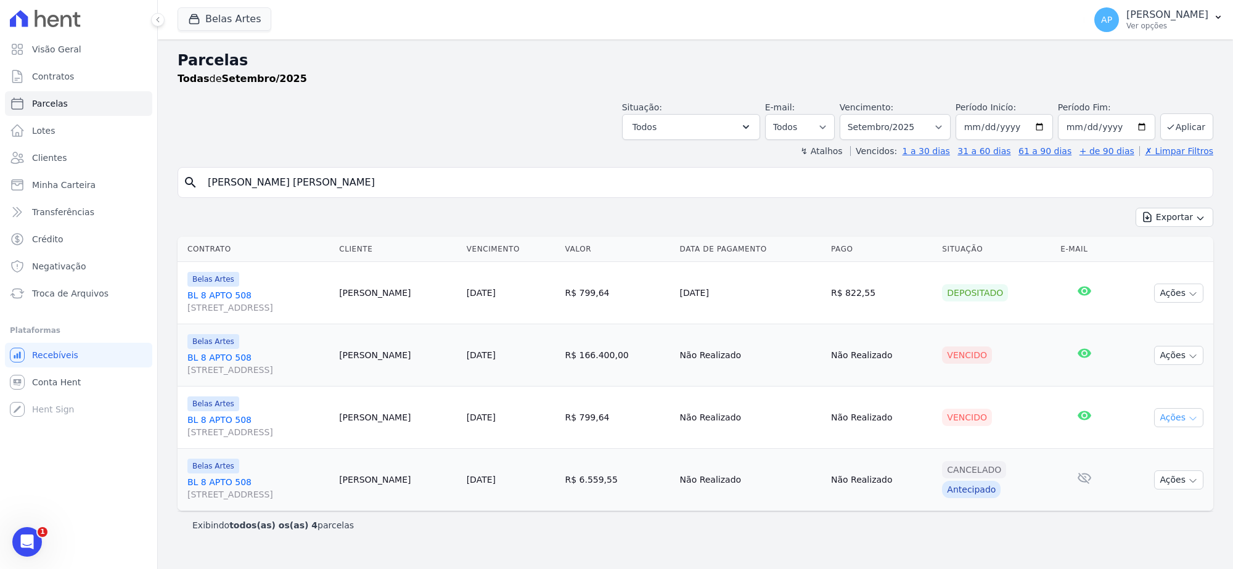
click at [1172, 424] on button "Ações" at bounding box center [1178, 417] width 49 height 19
click at [1158, 444] on link "Ver boleto" at bounding box center [1173, 446] width 118 height 23
